Goal: Task Accomplishment & Management: Manage account settings

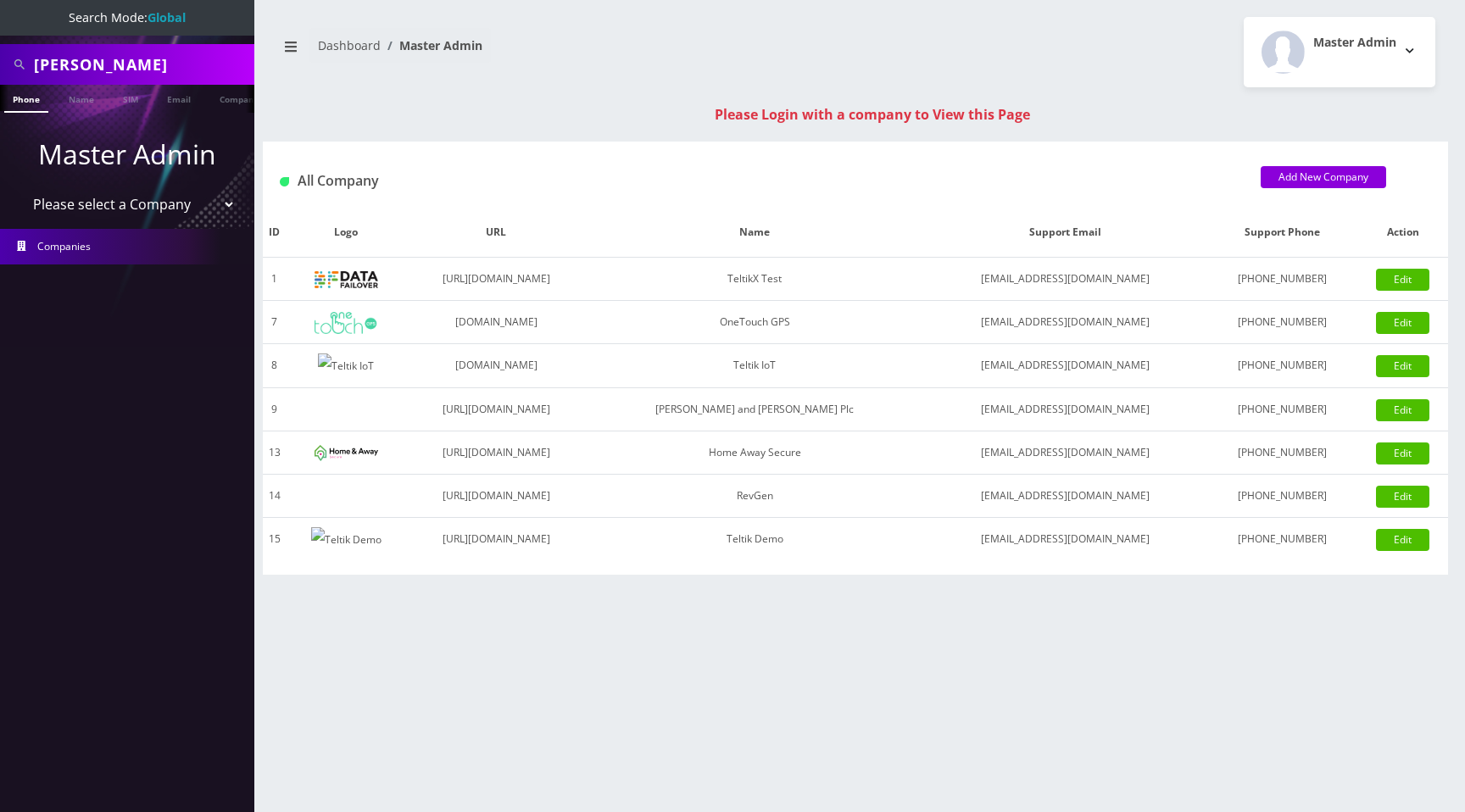
click at [126, 201] on select "Please select a Company TeltikX Test OneTouch GPS Teltik IoT Hale and Serrano P…" at bounding box center [127, 204] width 216 height 32
select select "1"
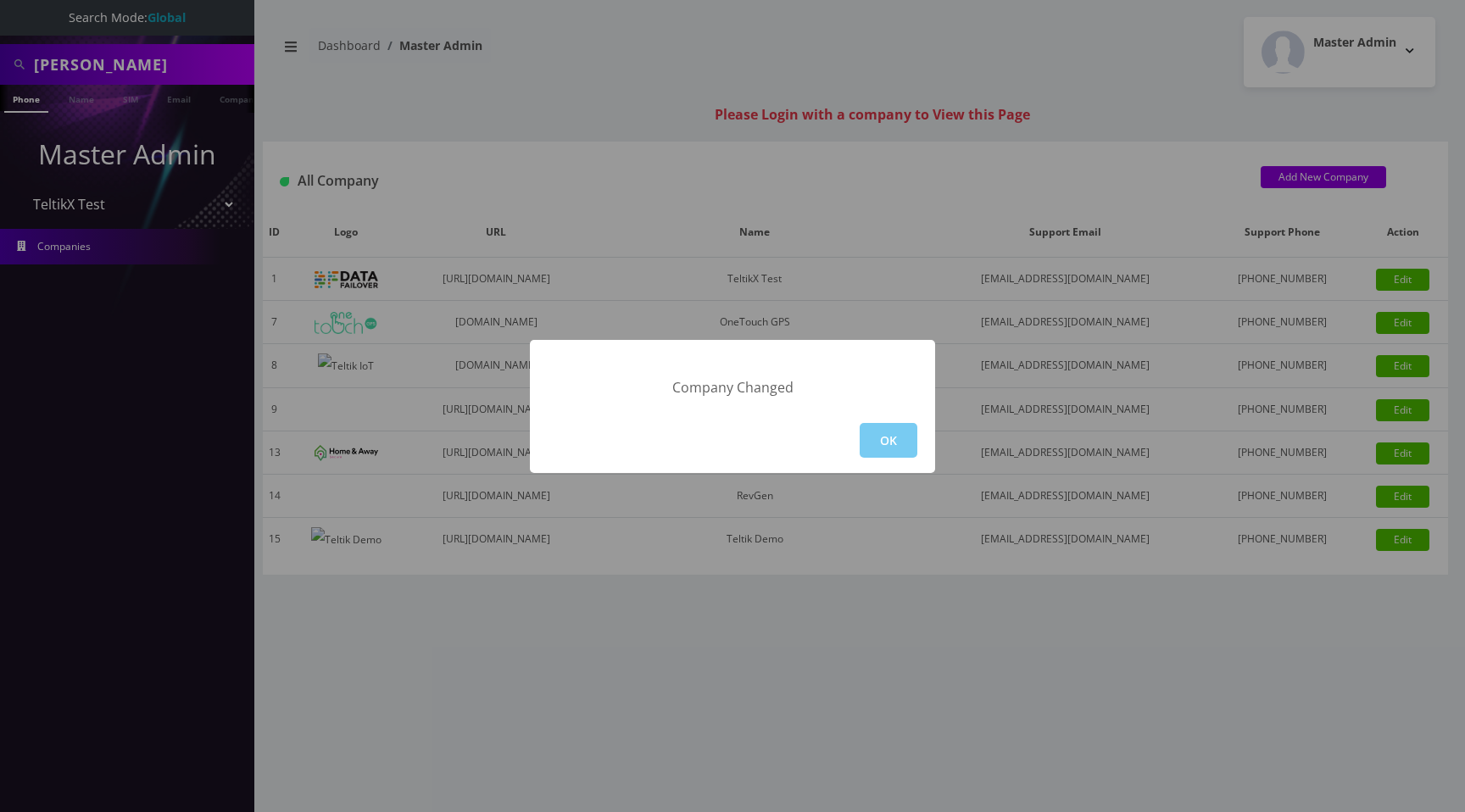
click at [882, 433] on button "OK" at bounding box center [888, 440] width 58 height 35
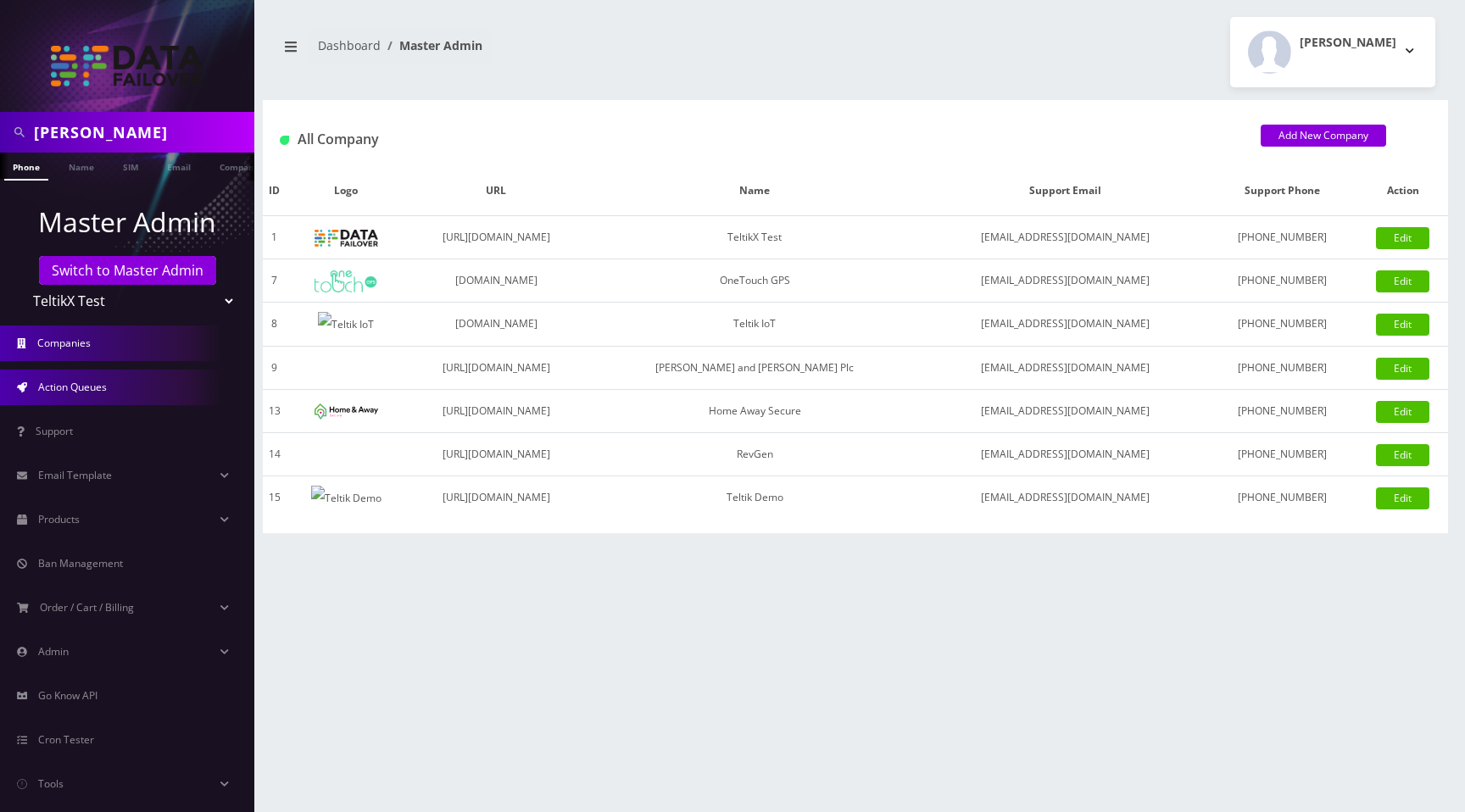
click at [102, 400] on link "Action Queues" at bounding box center [127, 387] width 254 height 36
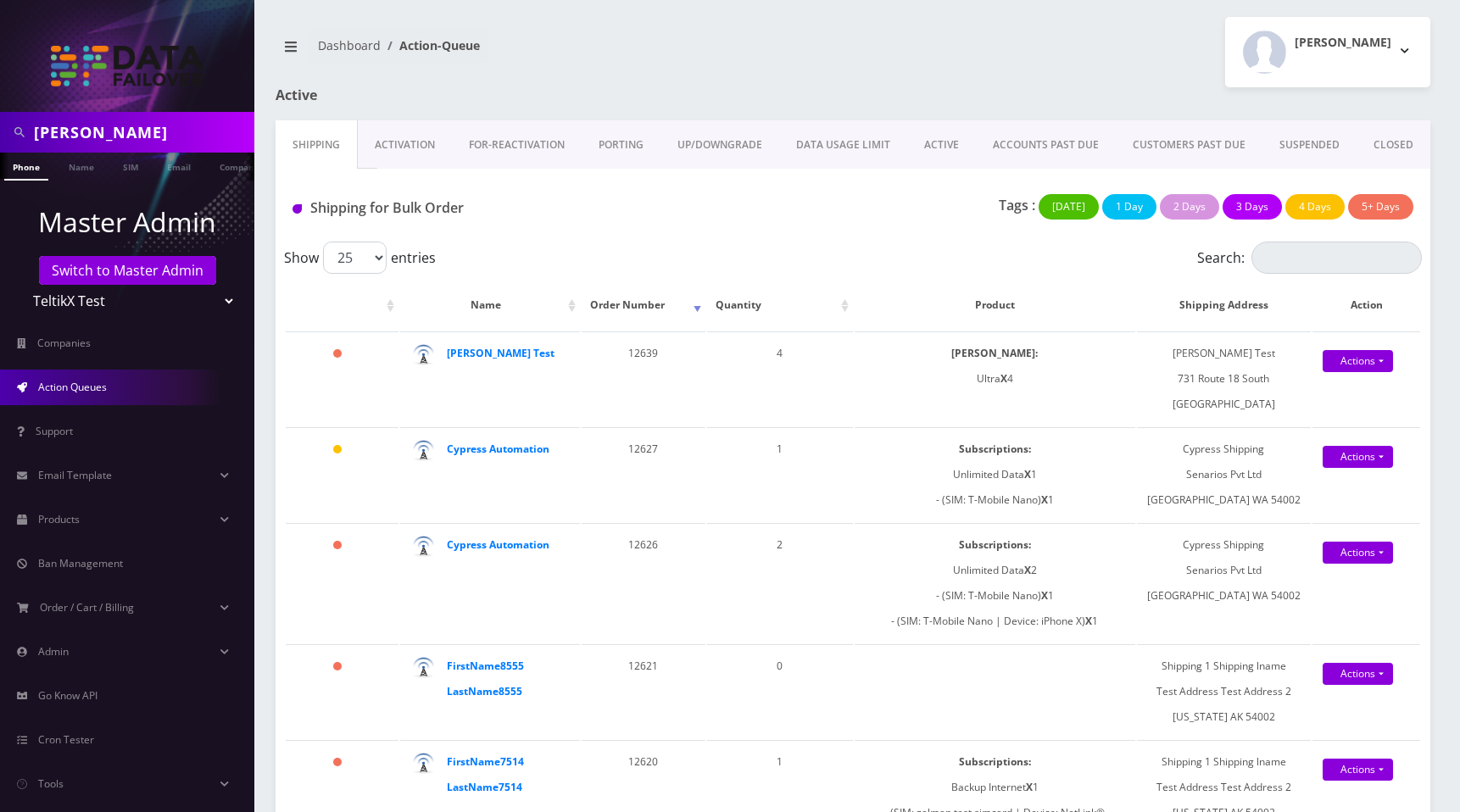
click at [121, 135] on input "Shlomo" at bounding box center [142, 131] width 216 height 32
type input "[PERSON_NAME][EMAIL_ADDRESS][DOMAIN_NAME]"
click at [173, 170] on link "Email" at bounding box center [179, 166] width 41 height 28
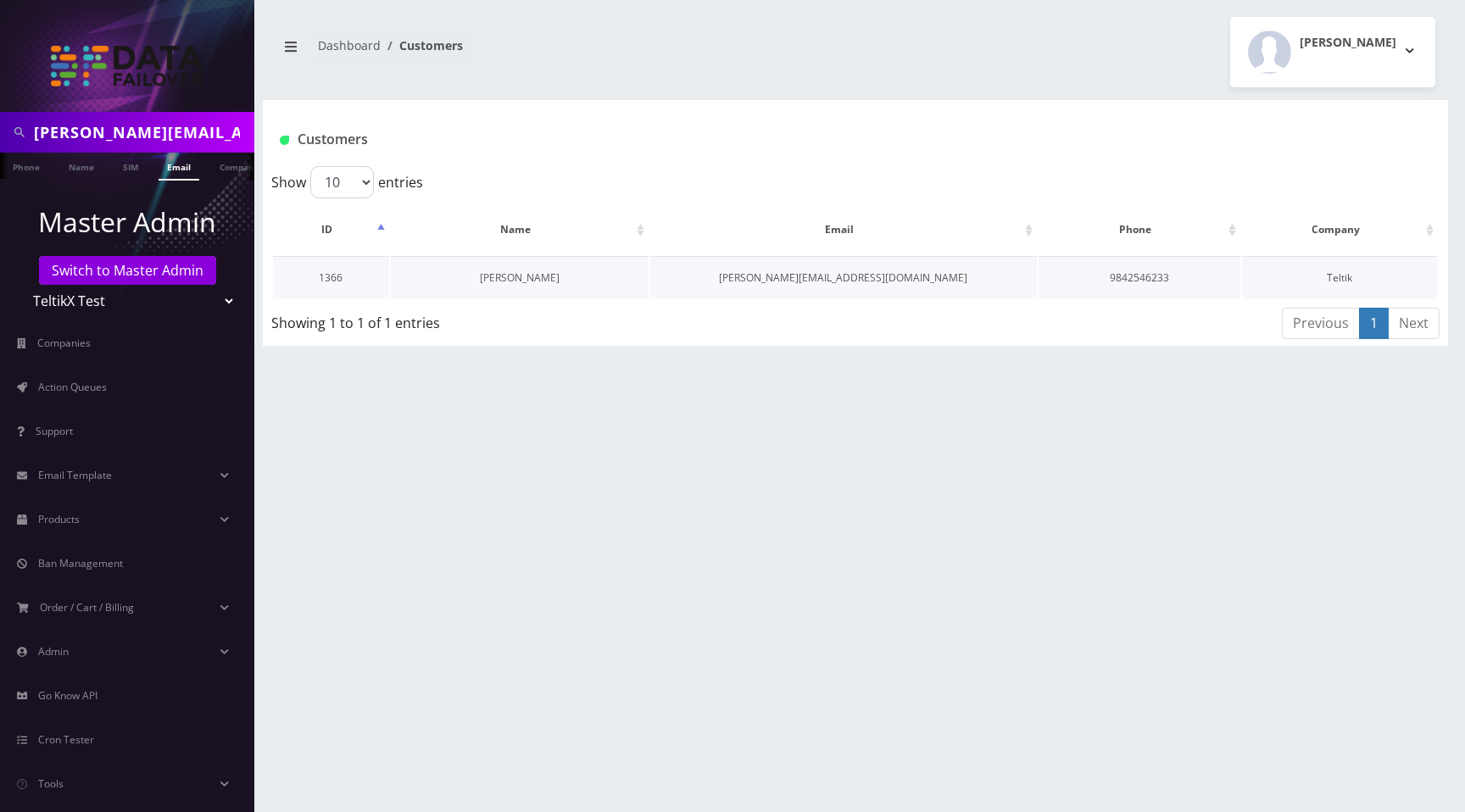
click at [533, 279] on link "Prajwal Shrestha" at bounding box center [520, 277] width 80 height 14
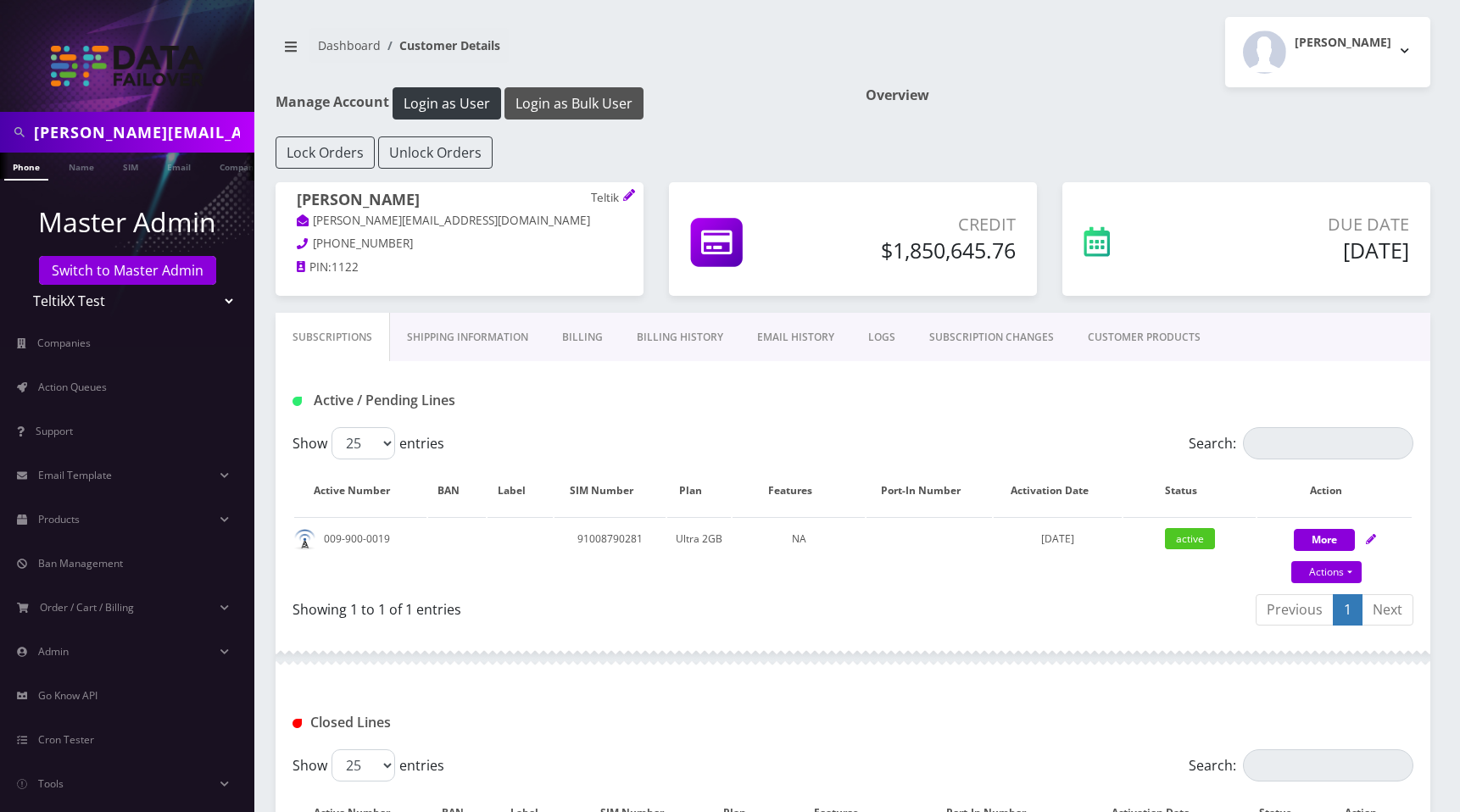
click at [581, 96] on button "Login as Bulk User" at bounding box center [574, 102] width 139 height 32
click at [696, 330] on link "Billing History" at bounding box center [680, 337] width 121 height 49
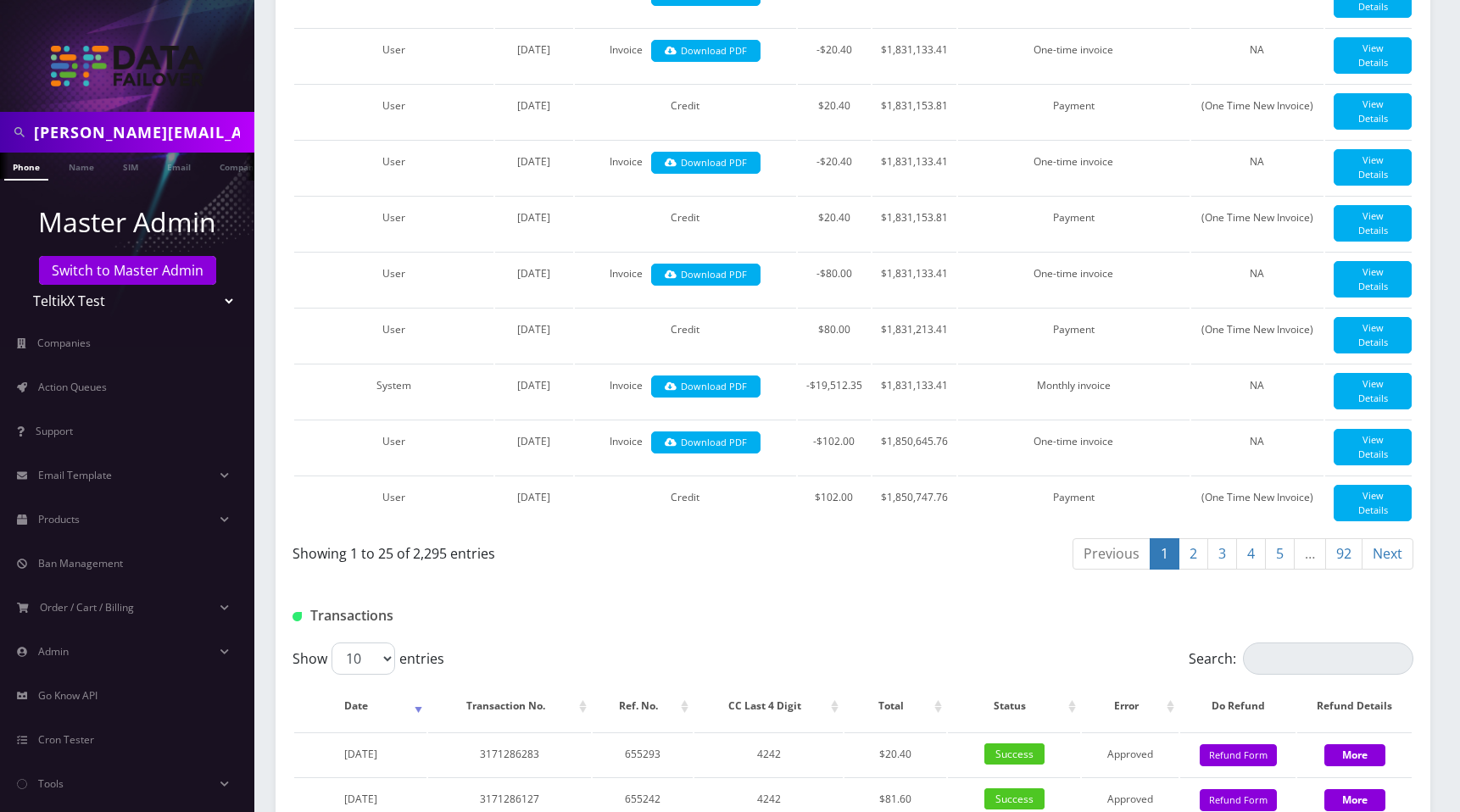
scroll to position [2359, 0]
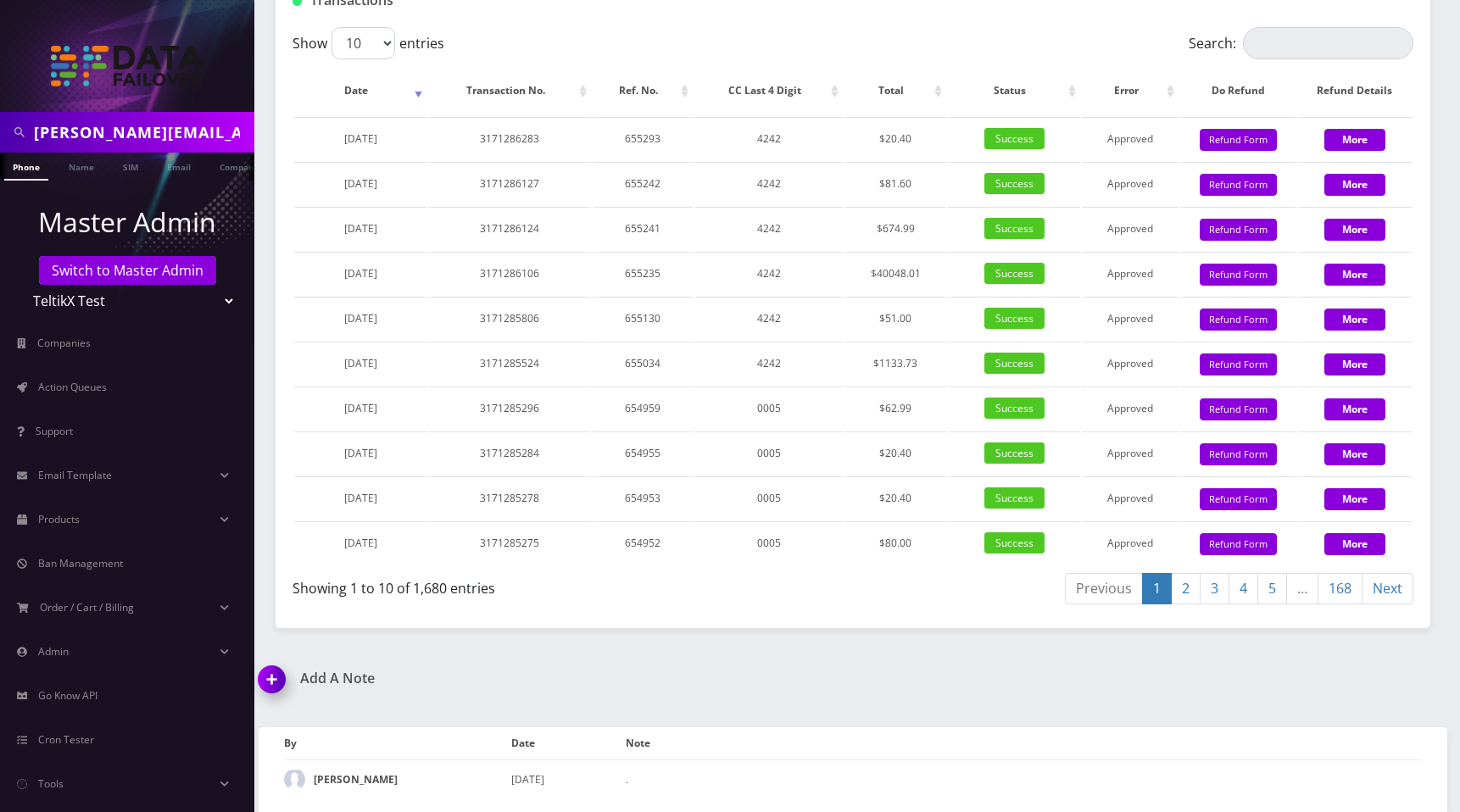
click at [1273, 594] on link "5" at bounding box center [1272, 588] width 30 height 31
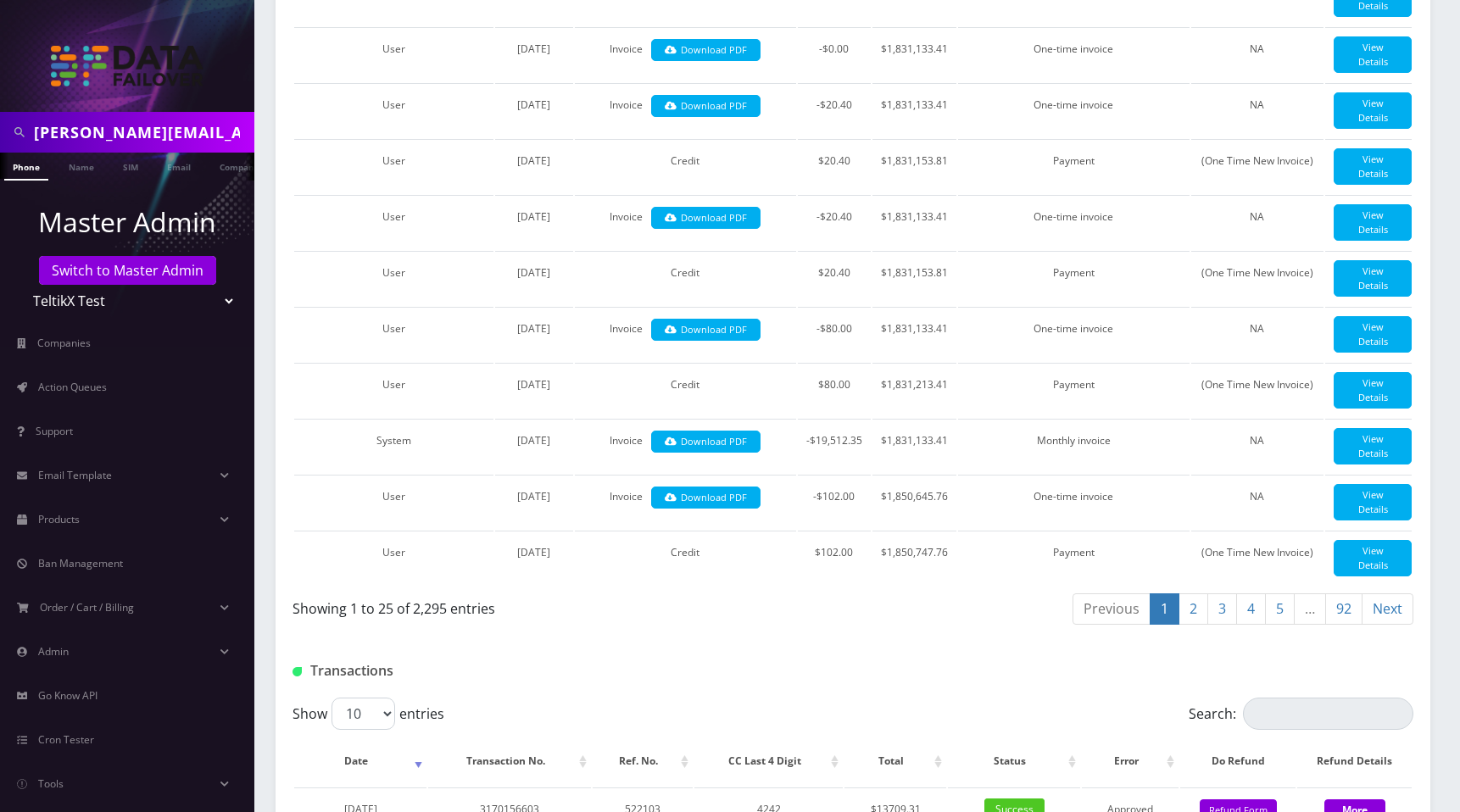
scroll to position [2024, 0]
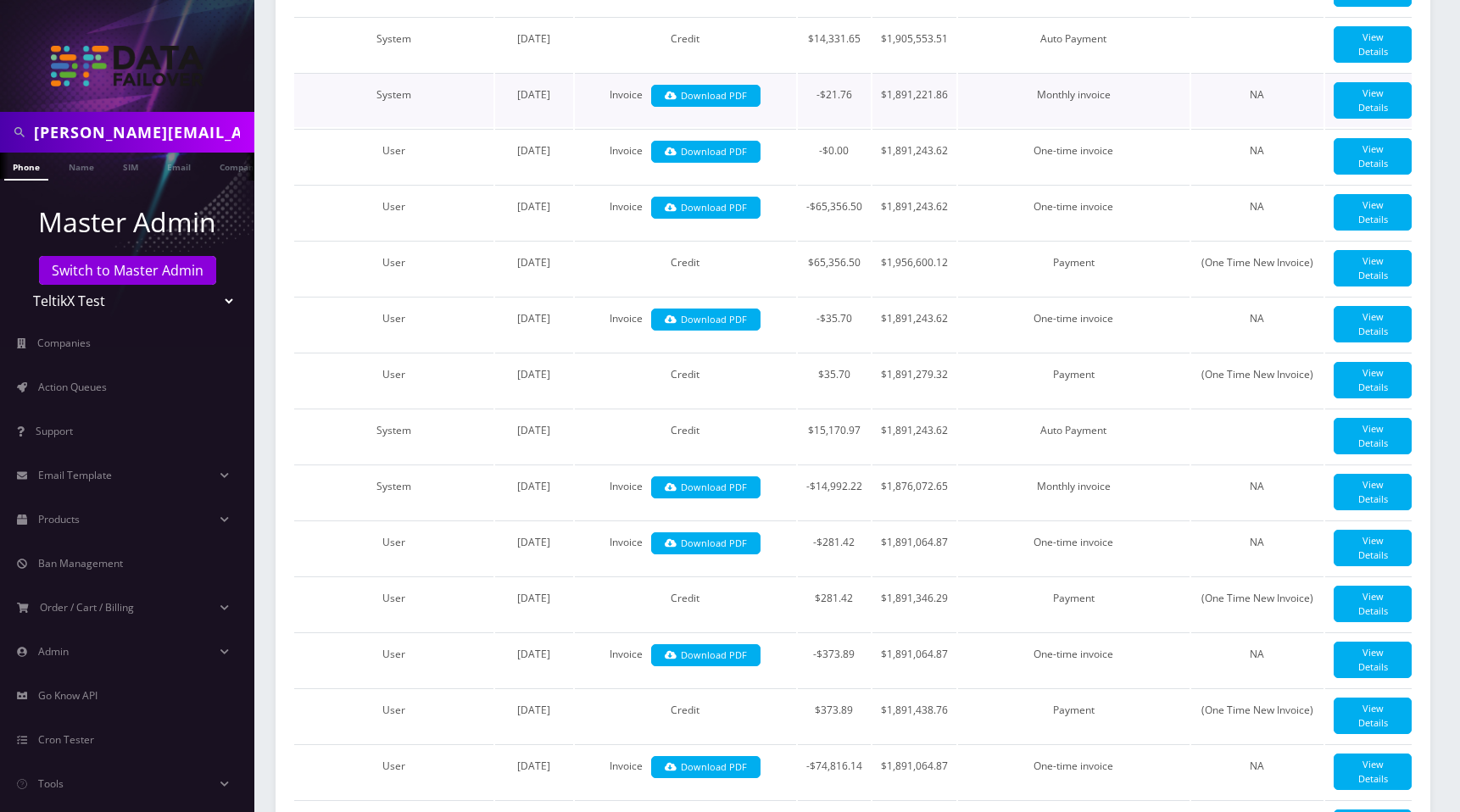
scroll to position [1027, 0]
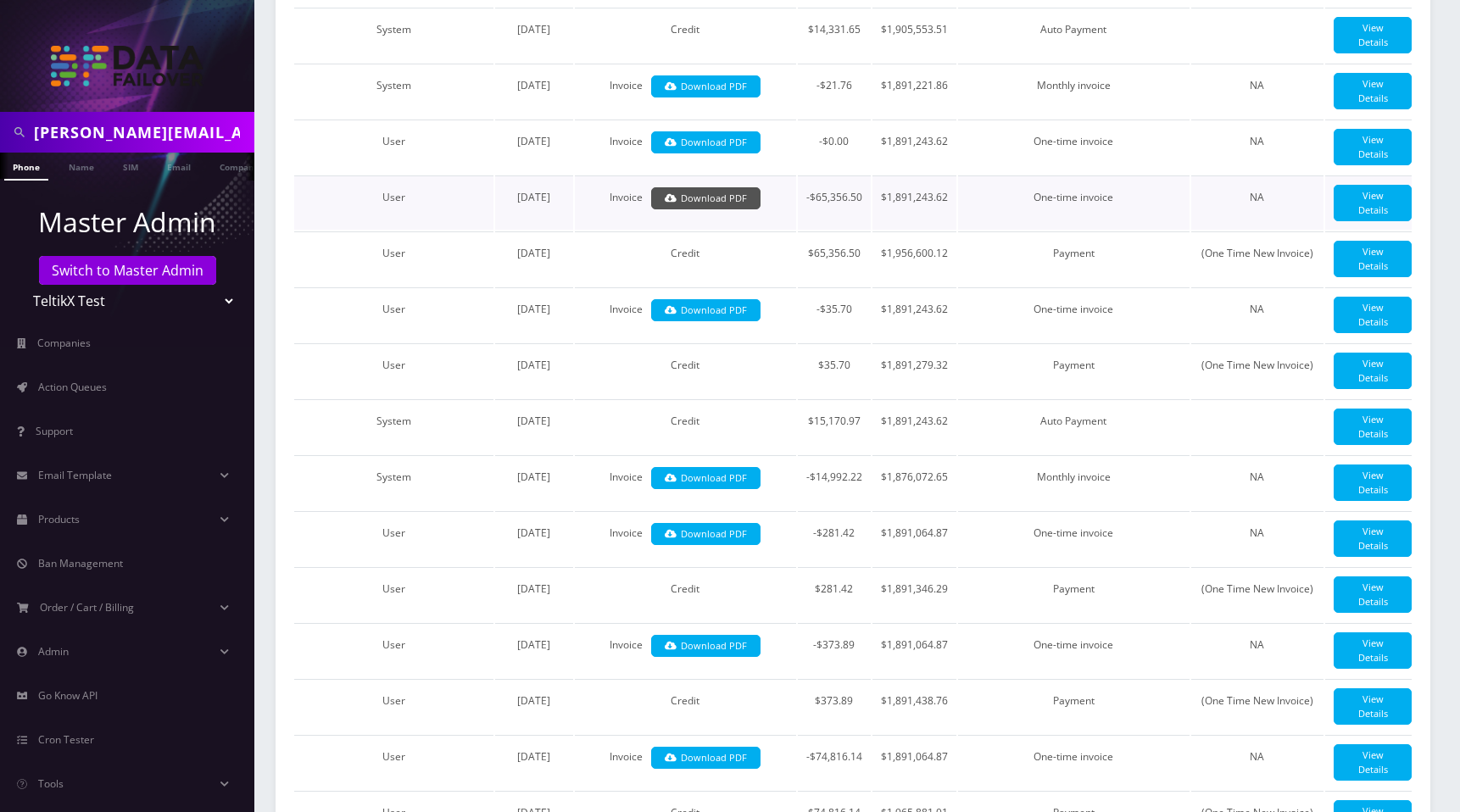
click at [702, 210] on link "Download PDF" at bounding box center [705, 199] width 109 height 23
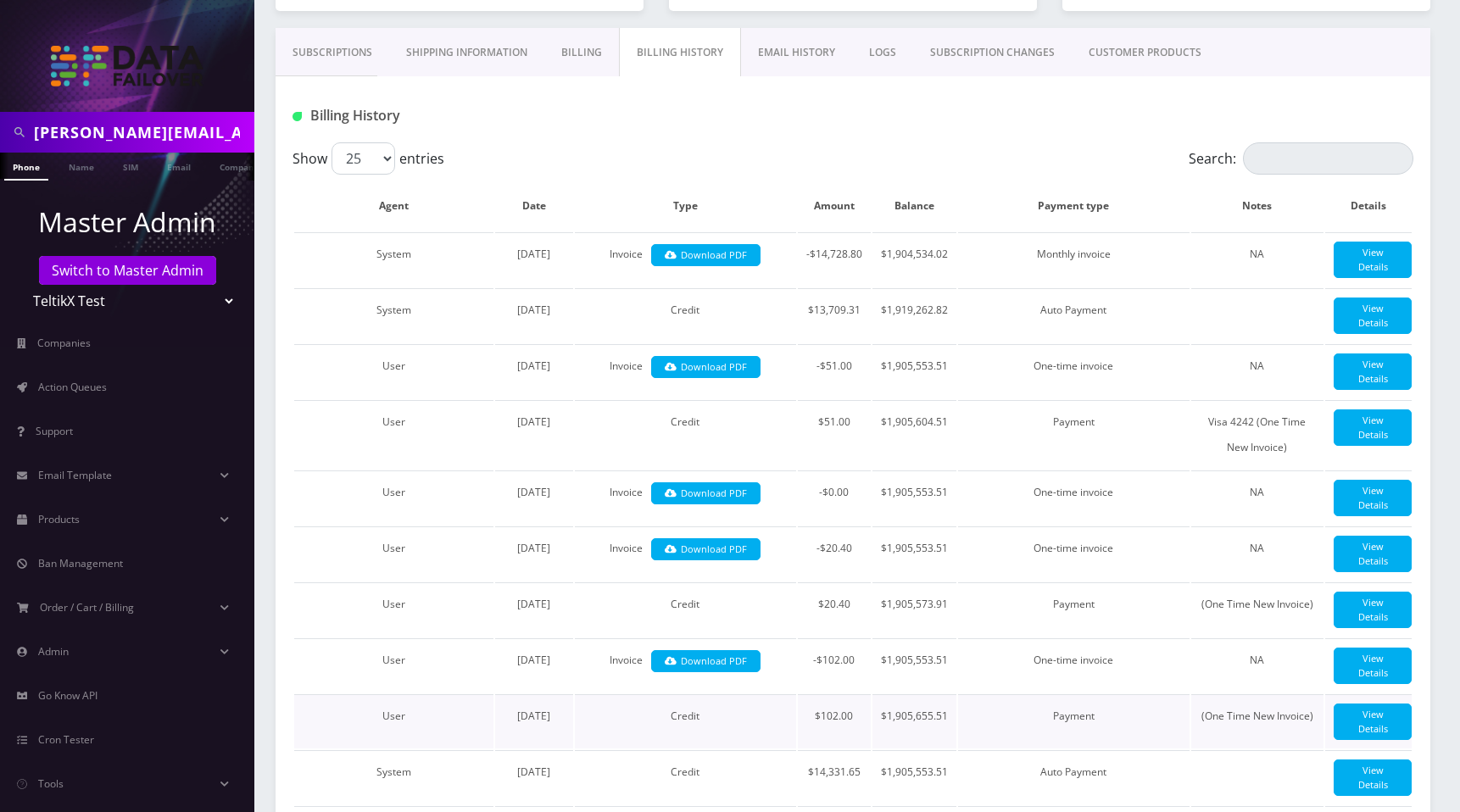
scroll to position [0, 0]
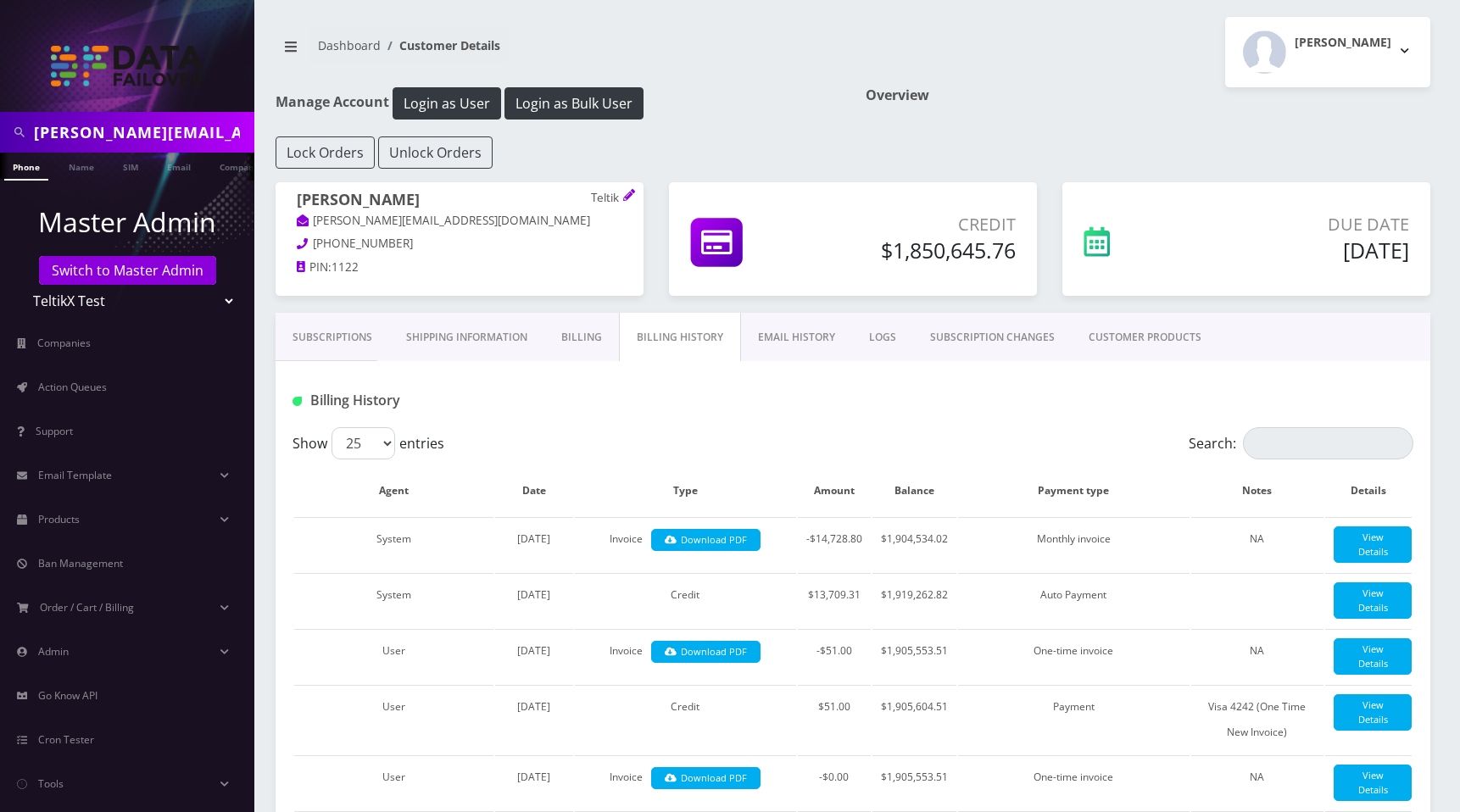
click at [990, 159] on div "Lock Orders Unlock Orders" at bounding box center [853, 152] width 1180 height 32
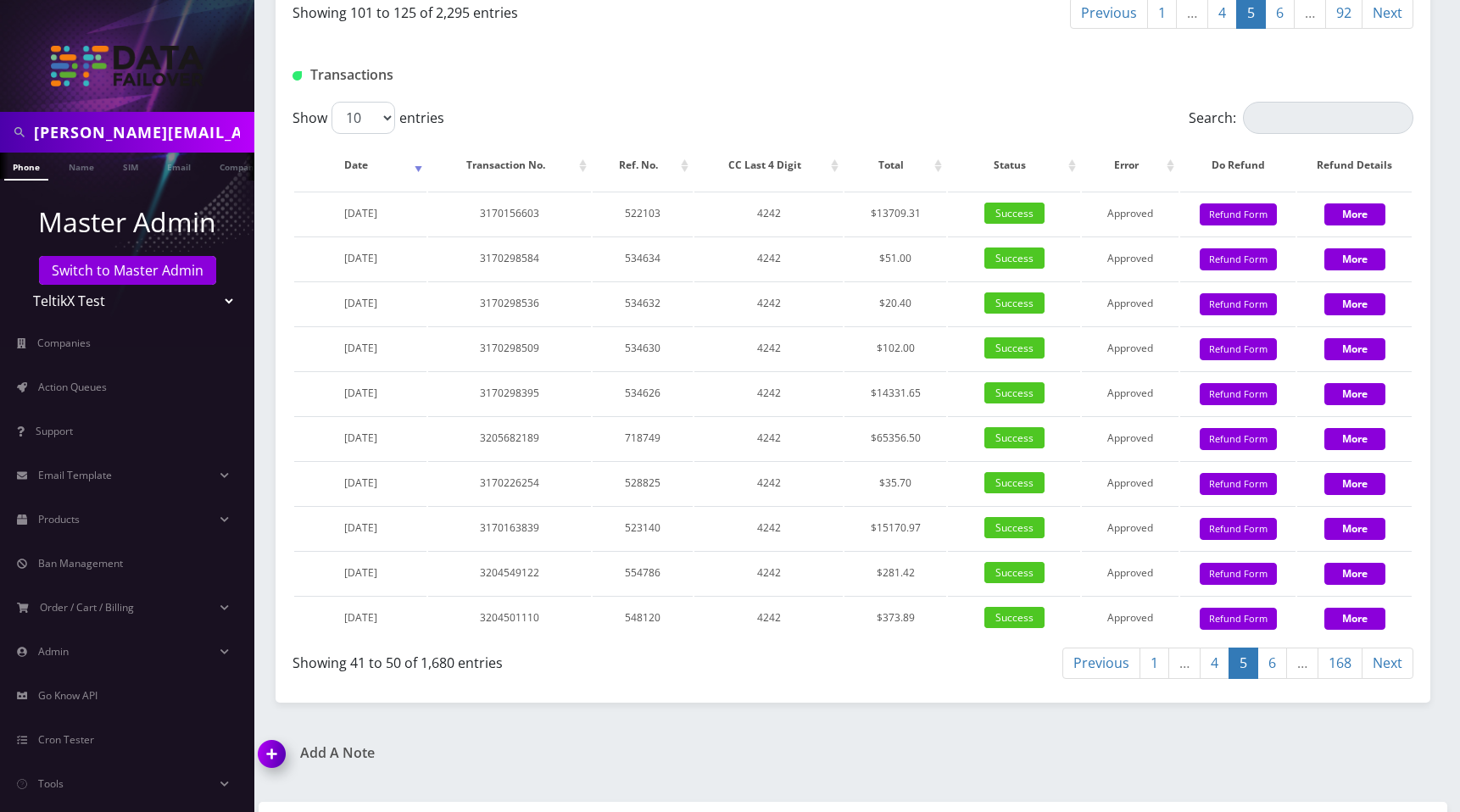
scroll to position [2130, 0]
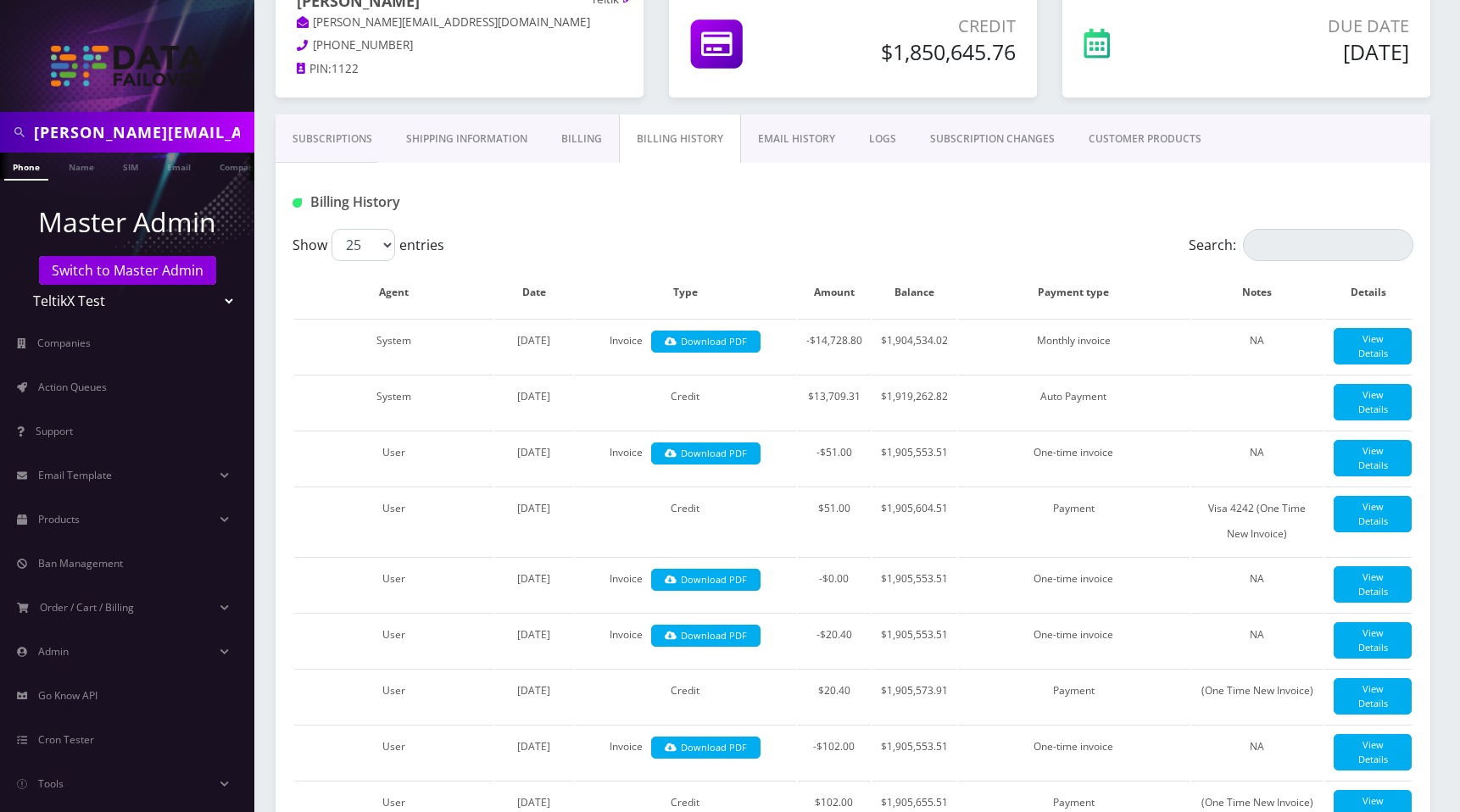
scroll to position [0, 0]
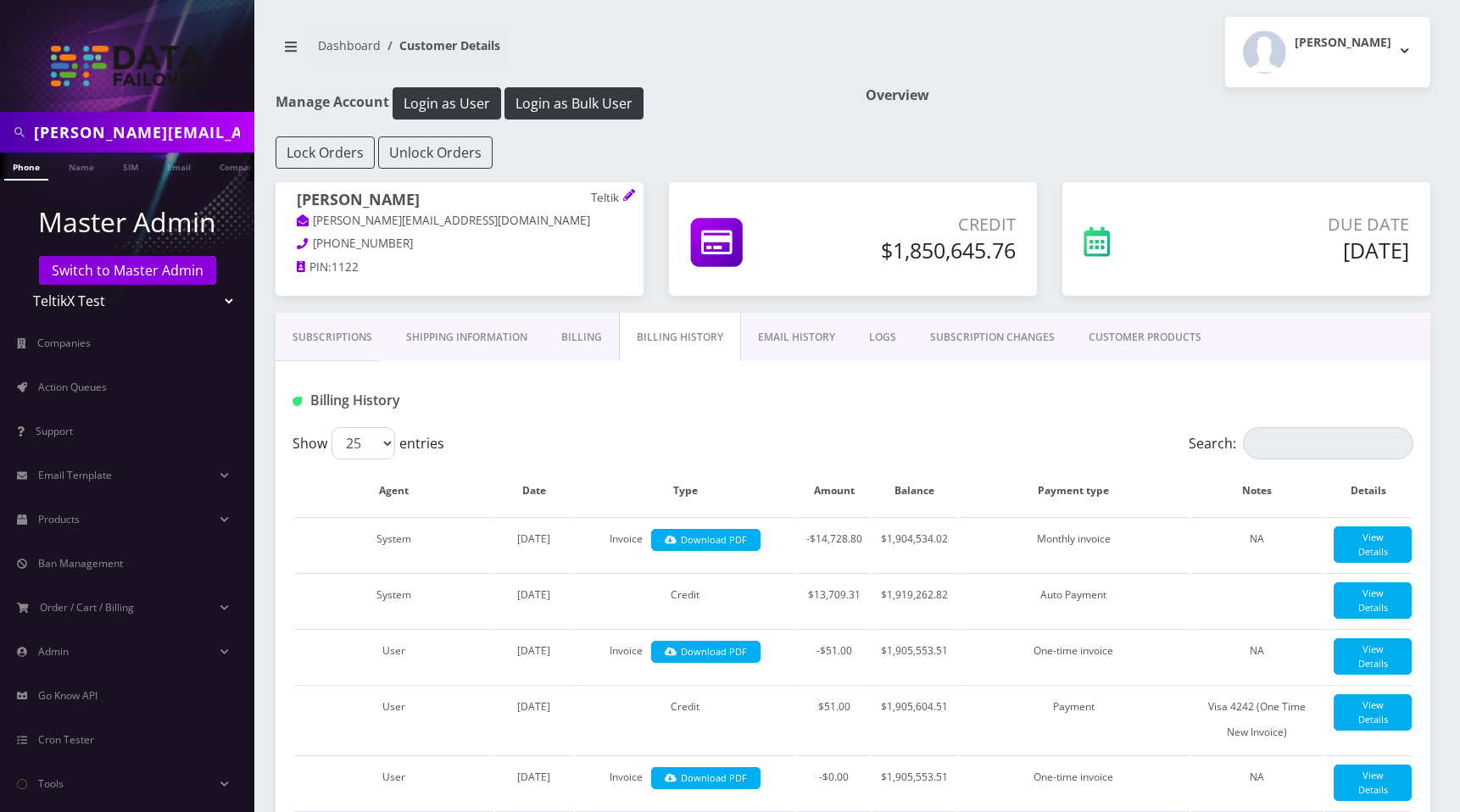
click at [895, 233] on p "Credit" at bounding box center [925, 224] width 179 height 25
